Goal: Task Accomplishment & Management: Manage account settings

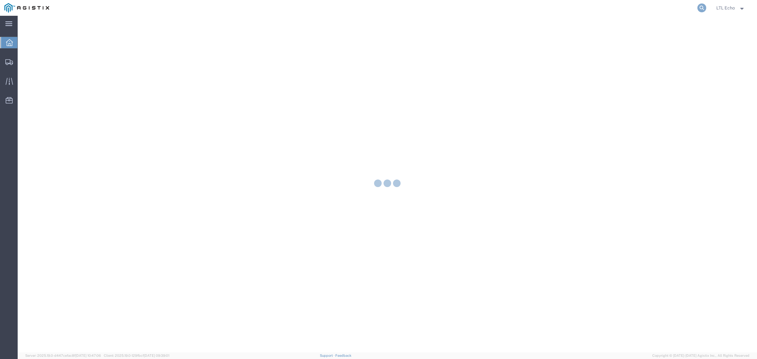
click at [701, 8] on icon at bounding box center [701, 7] width 9 height 9
click at [548, 2] on input "search" at bounding box center [601, 7] width 192 height 15
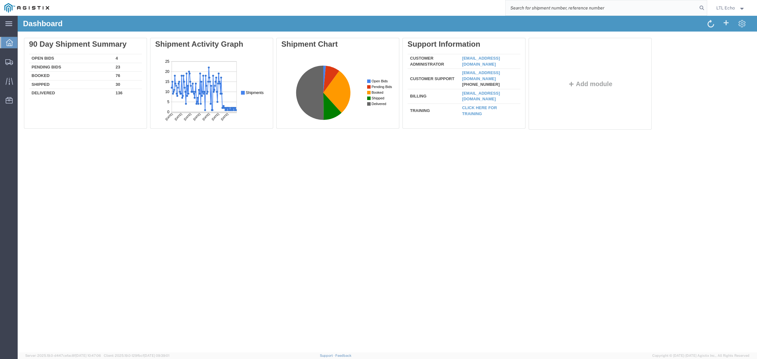
paste input "New Bid Request Placed - #56862566"
drag, startPoint x: 567, startPoint y: 8, endPoint x: 489, endPoint y: -9, distance: 79.7
click at [489, 0] on html "main_menu Created with Sketch. Collapse Menu Dashboard Shipments Traffic Resour…" at bounding box center [378, 179] width 757 height 359
type input "56862566"
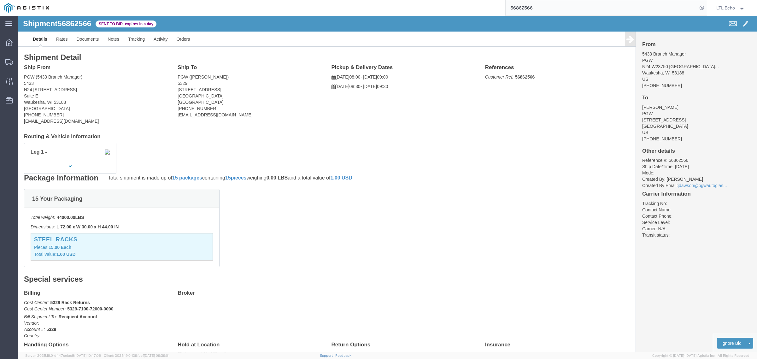
click address "PGW (5433 Branch Manager) [GEOGRAPHIC_DATA][STREET_ADDRESS] [PHONE_NUMBER] [EMA…"
copy address "53188"
click address "PGW ([PERSON_NAME]) [STREET_ADDRESS] [PHONE_NUMBER] [EMAIL_ADDRESS][DOMAIN_NAME]"
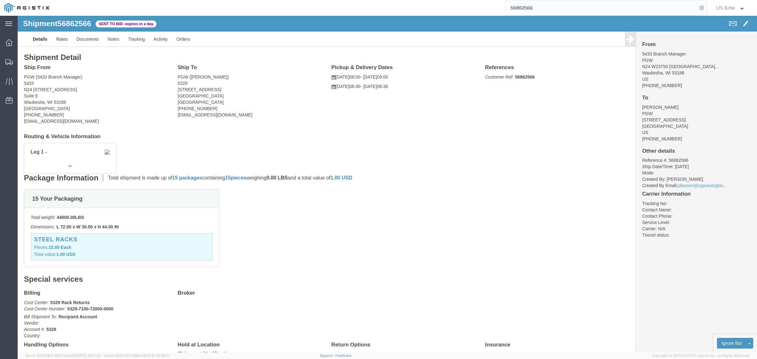
copy address "45601"
click link "Tracking"
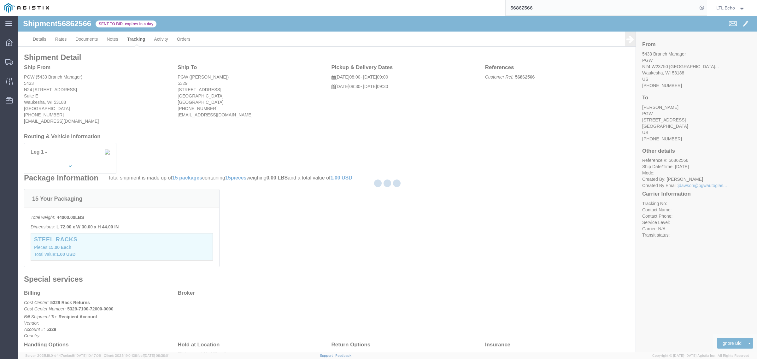
click at [115, 40] on div at bounding box center [387, 184] width 739 height 336
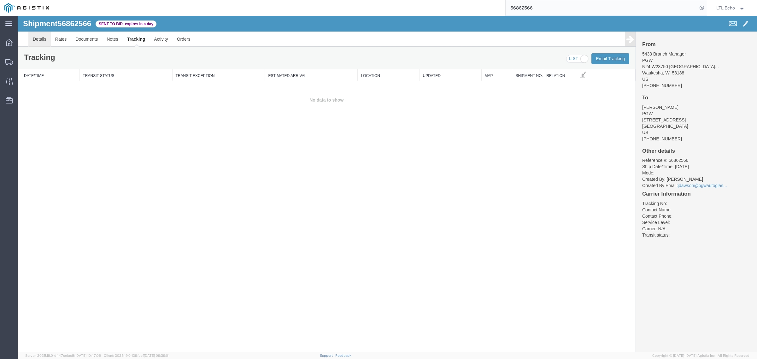
click at [39, 40] on link "Details" at bounding box center [39, 39] width 22 height 15
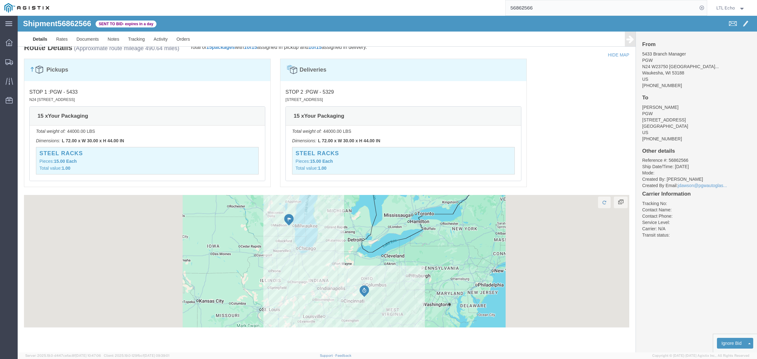
scroll to position [380, 0]
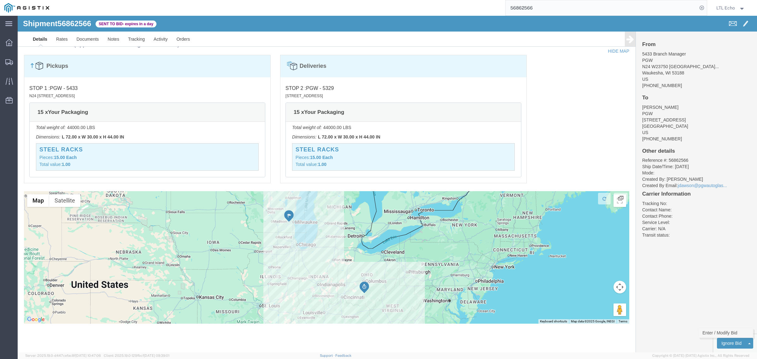
click link "Enter / Modify Bid"
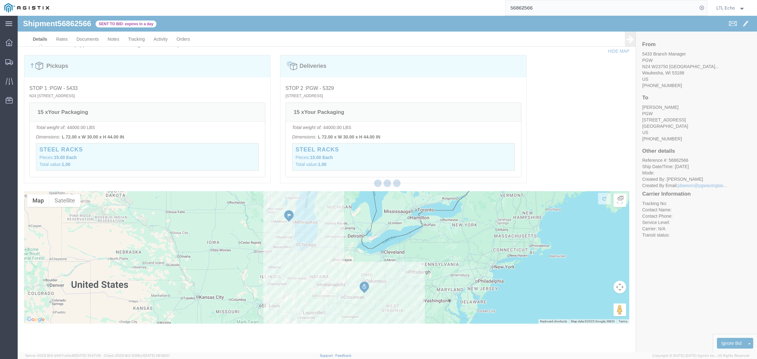
select select "4622"
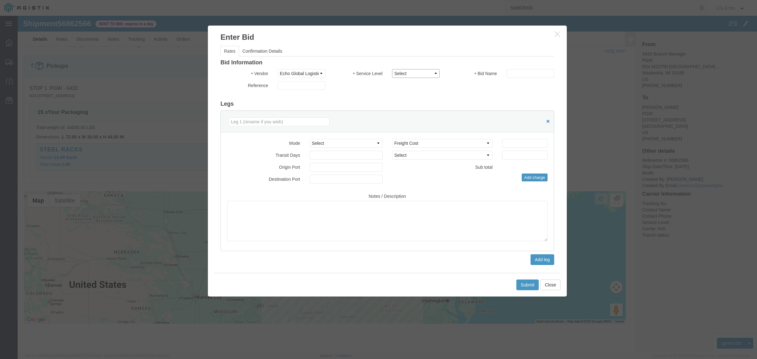
click select "Select Guaranteed Next Day LTL Standard 3-5 Day Rail TL Standard 3 - 5 Day"
select select "13989"
click select "Select Guaranteed Next Day LTL Standard 3-5 Day Rail TL Standard 3 - 5 Day"
click input "text"
type input "56862566"
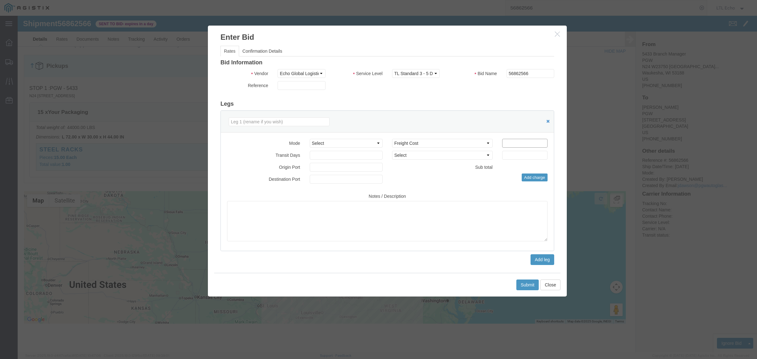
click input "number"
type input "1650"
click button "Submit"
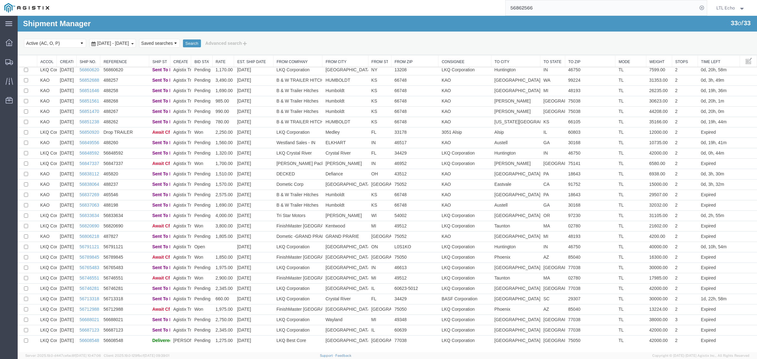
scroll to position [67, 0]
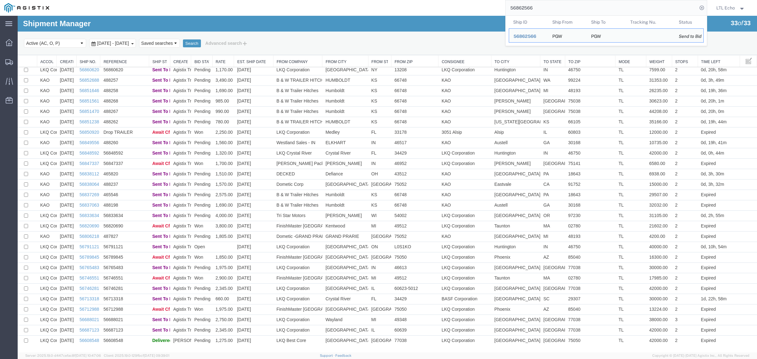
drag, startPoint x: 546, startPoint y: 10, endPoint x: 369, endPoint y: -17, distance: 179.3
click at [369, 0] on html "main_menu Created with Sketch. Collapse Menu Dashboard Shipments Traffic Resour…" at bounding box center [378, 179] width 757 height 359
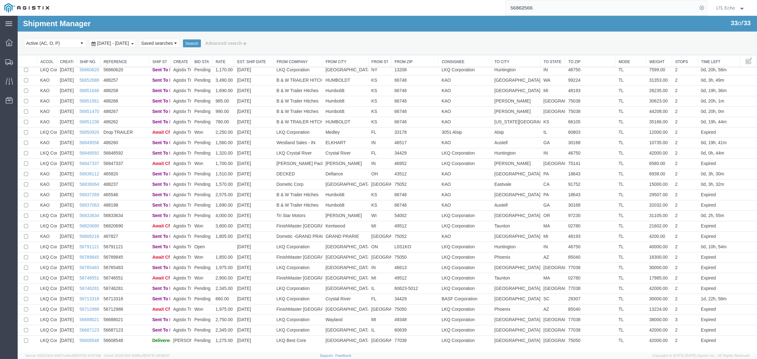
paste input "627"
type input "56862627"
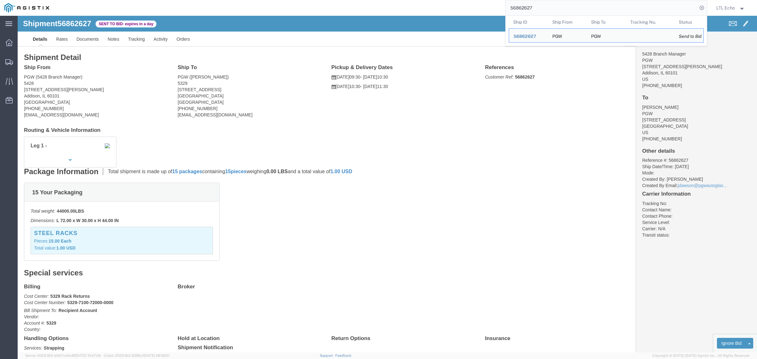
click address "PGW (5428 Branch Manager) [STREET_ADDRESS][PERSON_NAME] [PHONE_NUMBER] [EMAIL_A…"
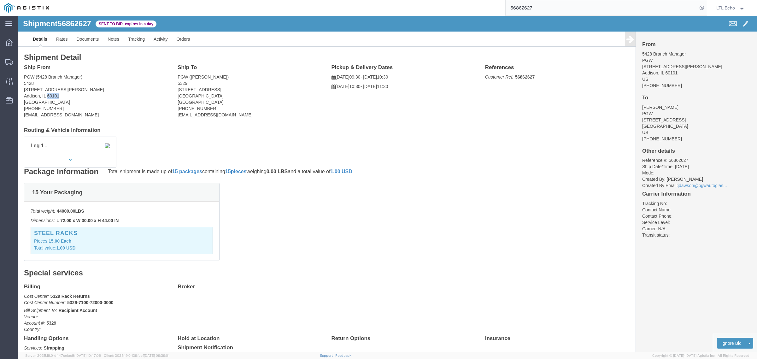
click address "PGW (5428 Branch Manager) [STREET_ADDRESS][PERSON_NAME] [PHONE_NUMBER] [EMAIL_A…"
copy address "60101"
click address "PGW ([PERSON_NAME]) [STREET_ADDRESS] [PHONE_NUMBER] [EMAIL_ADDRESS][DOMAIN_NAME]"
copy address "45601"
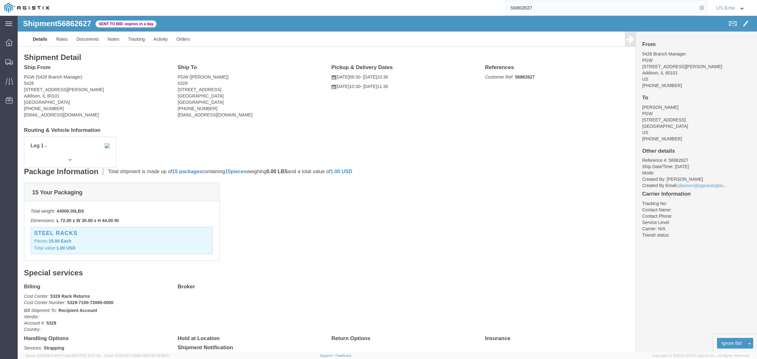
click div "Leg 1 -"
click link "Notes"
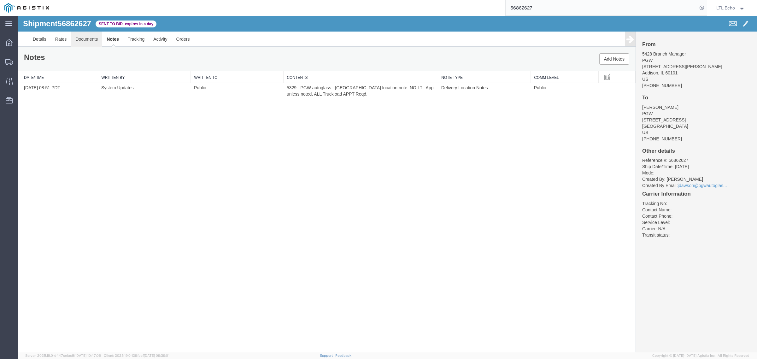
click at [88, 41] on link "Documents" at bounding box center [86, 39] width 31 height 15
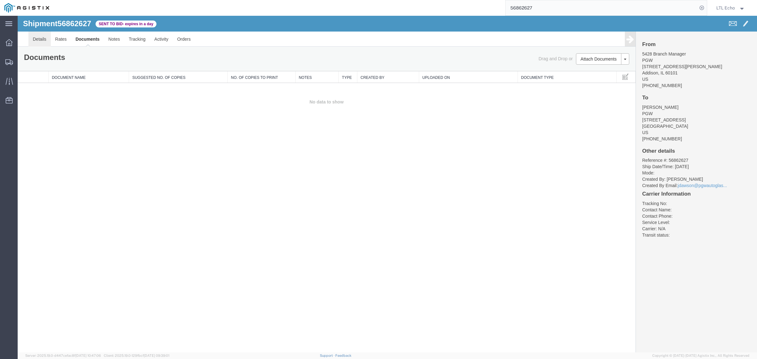
click at [37, 41] on link "Details" at bounding box center [39, 39] width 22 height 15
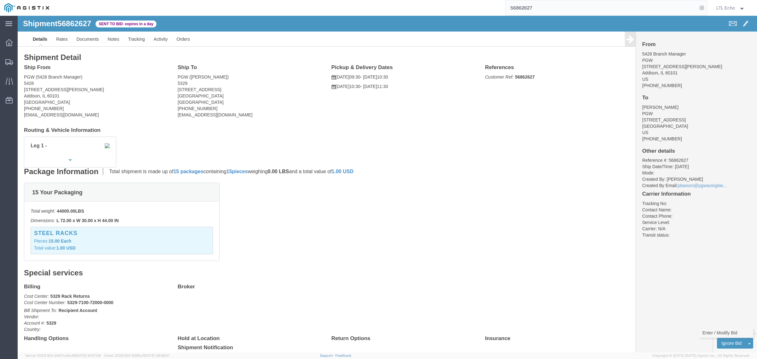
click link "Enter / Modify Bid"
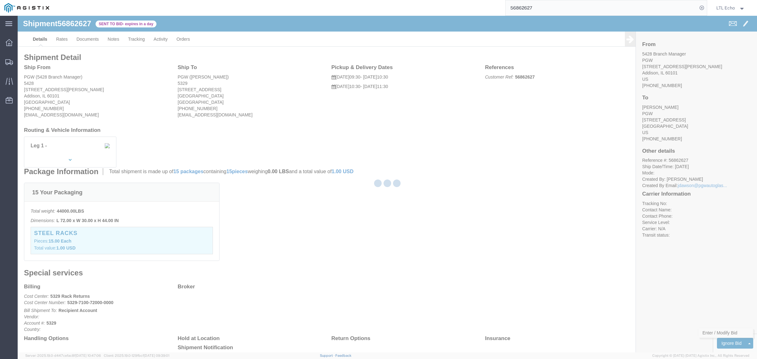
select select "4622"
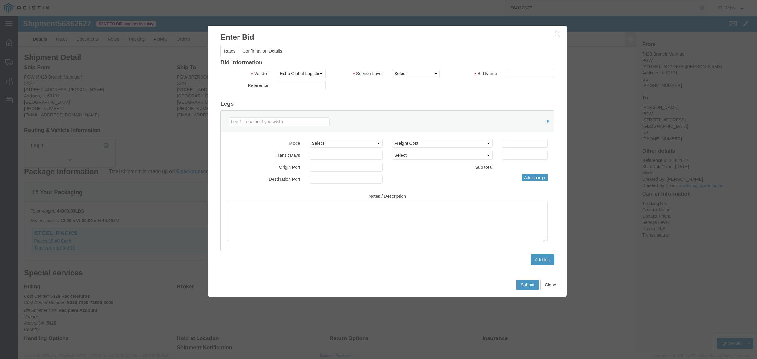
click h3 "Bid Information"
click select "Select Guaranteed Next Day LTL Standard 3-5 Day Rail TL Standard 3 - 5 Day"
select select "13989"
click select "Select Guaranteed Next Day LTL Standard 3-5 Day Rail TL Standard 3 - 5 Day"
click input "text"
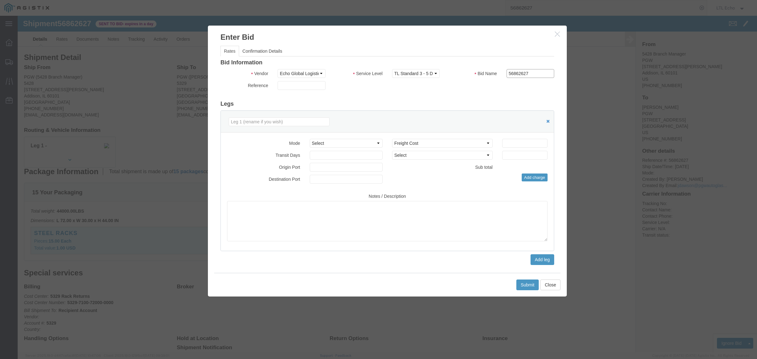
type input "56862627"
click input "number"
type input "1225"
click button "Submit"
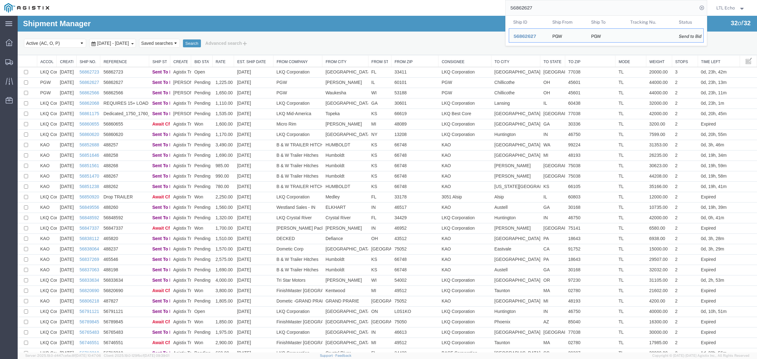
drag, startPoint x: 575, startPoint y: 3, endPoint x: 448, endPoint y: -12, distance: 128.6
click at [448, 0] on html "main_menu Created with Sketch. Collapse Menu Dashboard Shipments Traffic Resour…" at bounding box center [378, 179] width 757 height 359
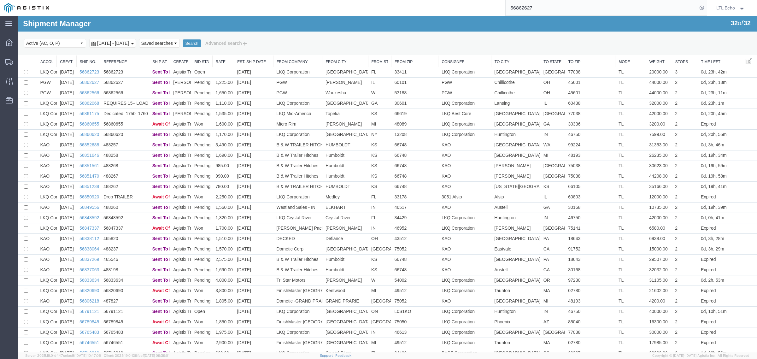
paste input "3311"
type input "56863311"
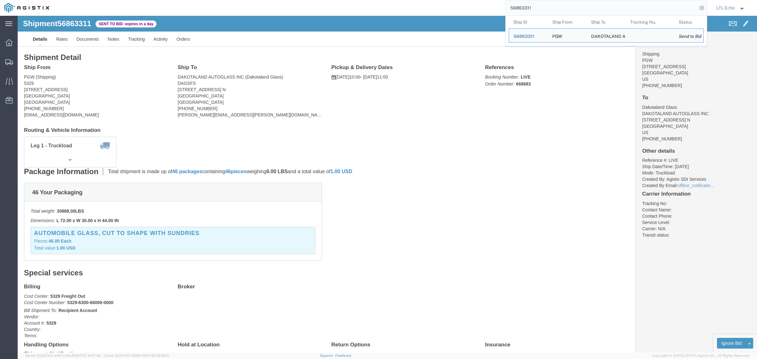
click address "PGW (Shipping) [STREET_ADDRESS] [PHONE_NUMBER] [EMAIL_ADDRESS][DOMAIN_NAME]"
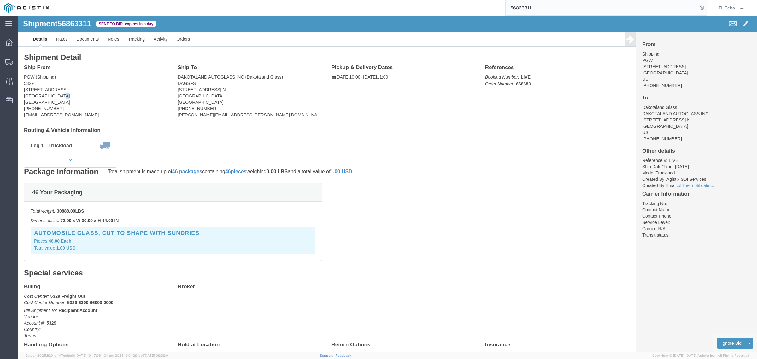
click address "PGW (Shipping) [STREET_ADDRESS] [PHONE_NUMBER] [EMAIL_ADDRESS][DOMAIN_NAME]"
copy address "45601"
click address "DAKOTALAND AUTOGLASS INC (Dakotaland Glass) DAGSFS [STREET_ADDRESS] [GEOGRAPHIC…"
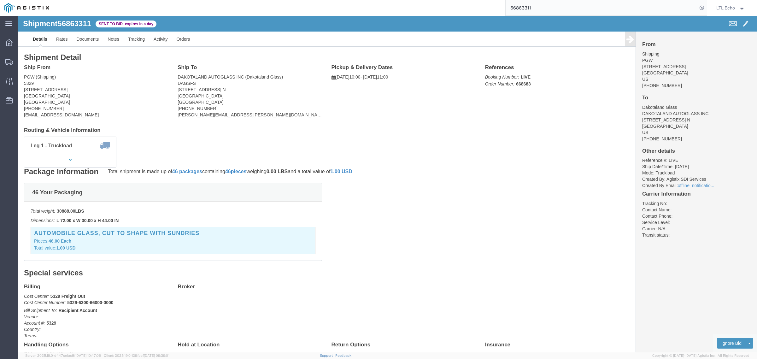
click address "DAKOTALAND AUTOGLASS INC (Dakotaland Glass) DAGSFS [STREET_ADDRESS] [GEOGRAPHIC…"
copy address "57104"
click link "Notes"
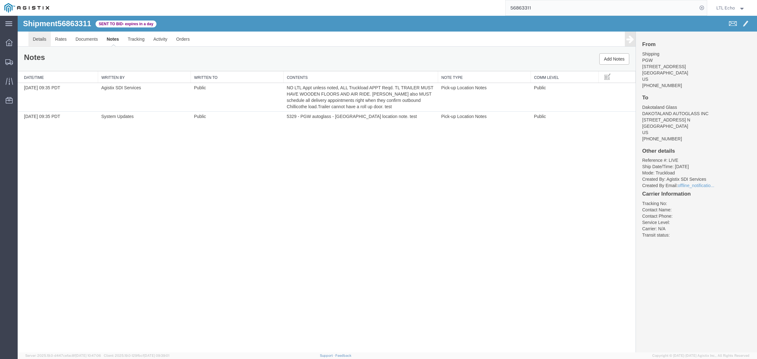
click at [39, 37] on link "Details" at bounding box center [39, 39] width 22 height 15
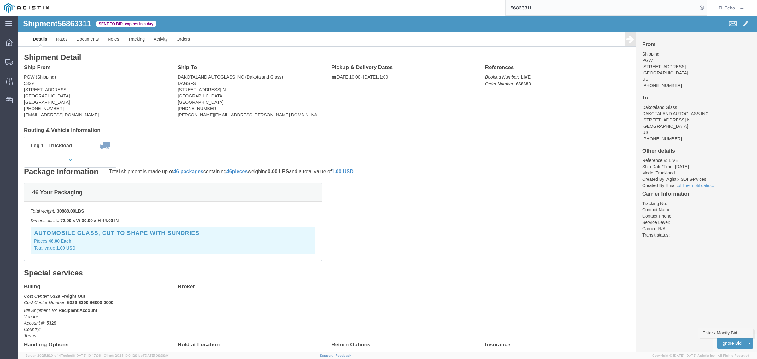
click link "Enter / Modify Bid"
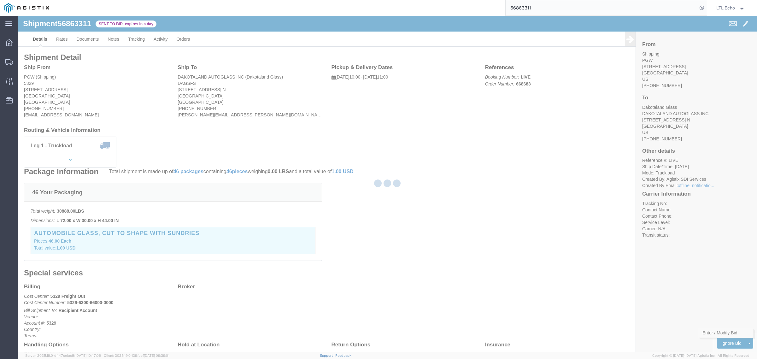
select select "4622"
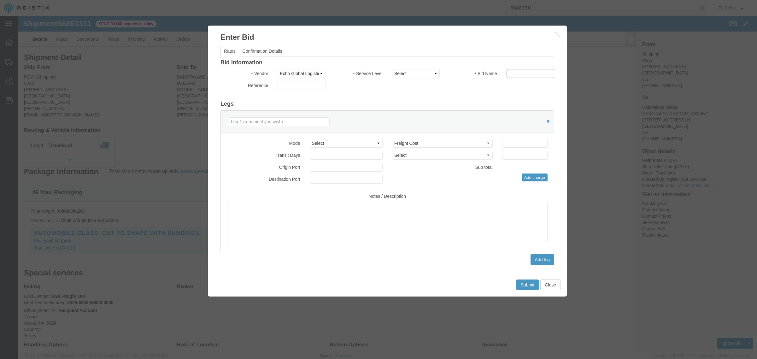
click input "text"
type input "56863311"
click select "Select Guaranteed Next Day LTL Standard 3-5 Day Rail TL Standard 3 - 5 Day"
select select "13989"
click select "Select Guaranteed Next Day LTL Standard 3-5 Day Rail TL Standard 3 - 5 Day"
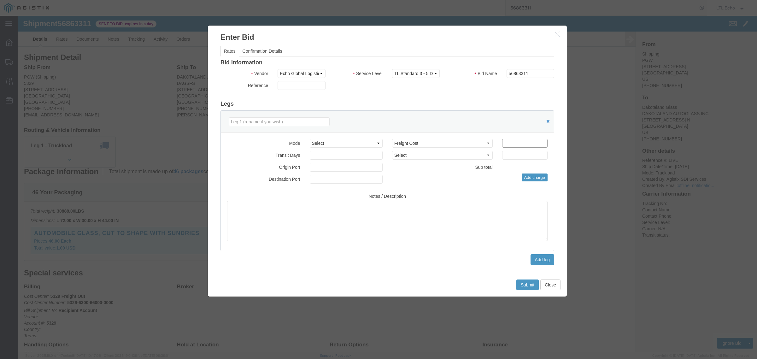
click input "number"
type input "2175"
click button "Submit"
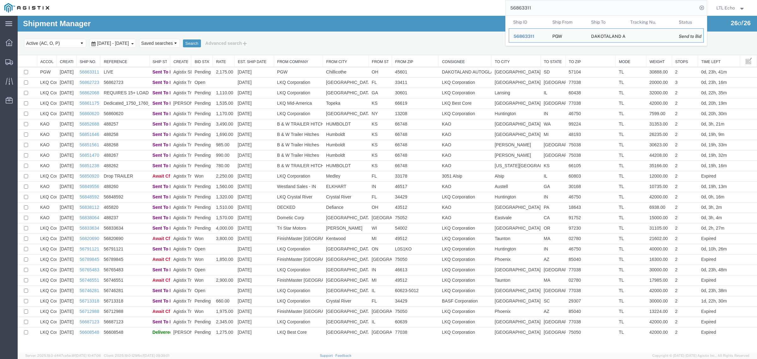
drag, startPoint x: 487, startPoint y: -12, endPoint x: 423, endPoint y: -25, distance: 65.7
click at [423, 0] on html "main_menu Created with Sketch. Collapse Menu Dashboard Shipments Traffic Resour…" at bounding box center [378, 179] width 757 height 359
paste input "64329045"
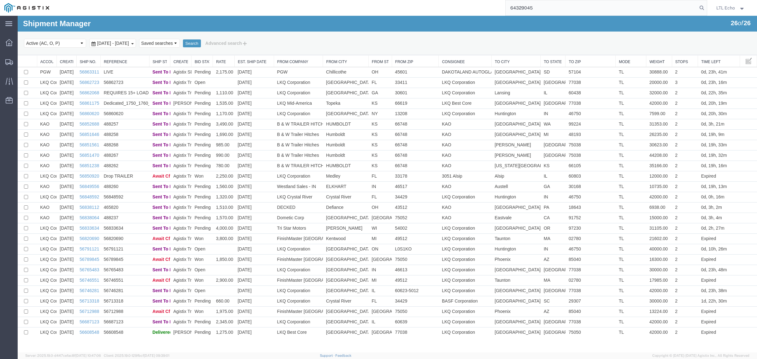
type input "64329045"
